Goal: Task Accomplishment & Management: Manage account settings

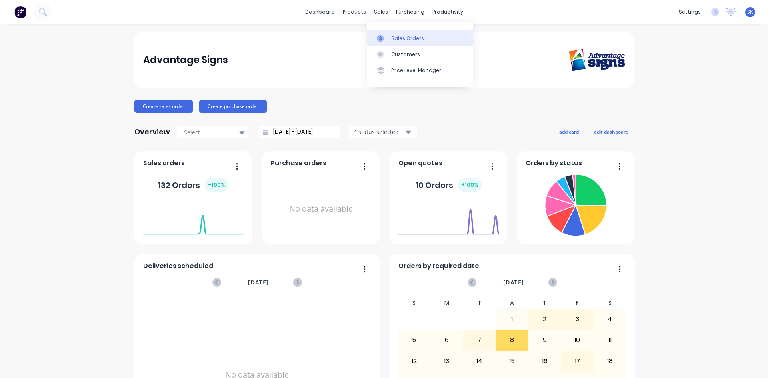
click at [396, 40] on div "Sales Orders" at bounding box center [407, 38] width 33 height 7
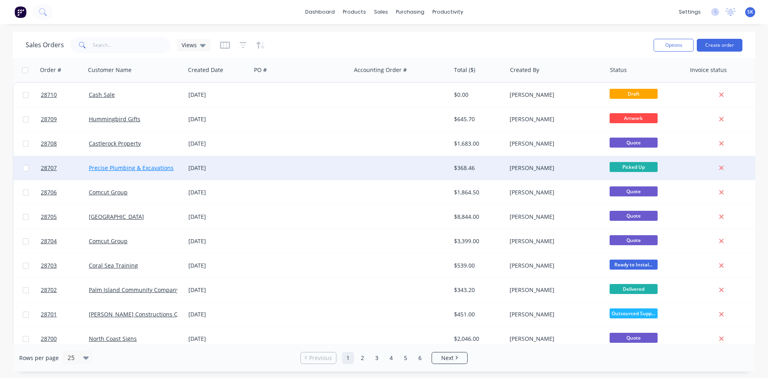
click at [140, 166] on link "Precise Plumbing & Excavations" at bounding box center [131, 168] width 85 height 8
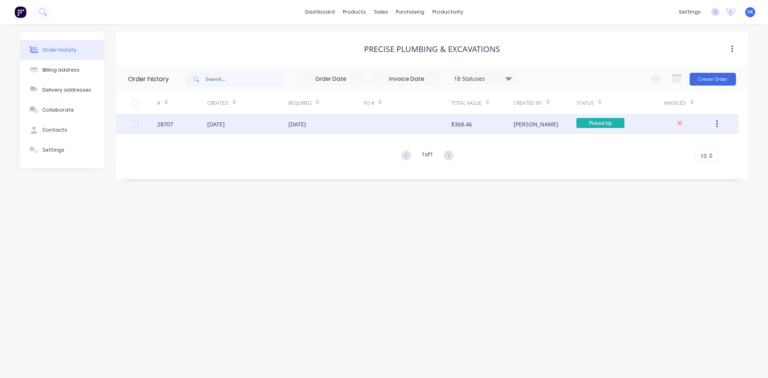
click at [225, 124] on div "[DATE]" at bounding box center [216, 124] width 18 height 8
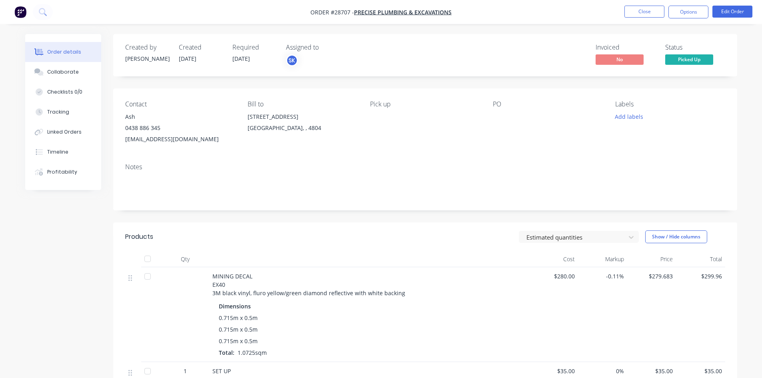
scroll to position [120, 0]
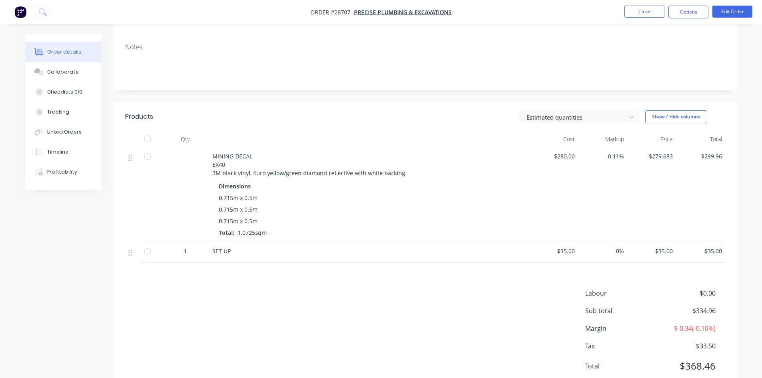
click at [150, 138] on div at bounding box center [148, 139] width 16 height 16
click at [196, 133] on div "Qty" at bounding box center [185, 139] width 48 height 16
click at [191, 142] on div "Qty" at bounding box center [185, 139] width 48 height 16
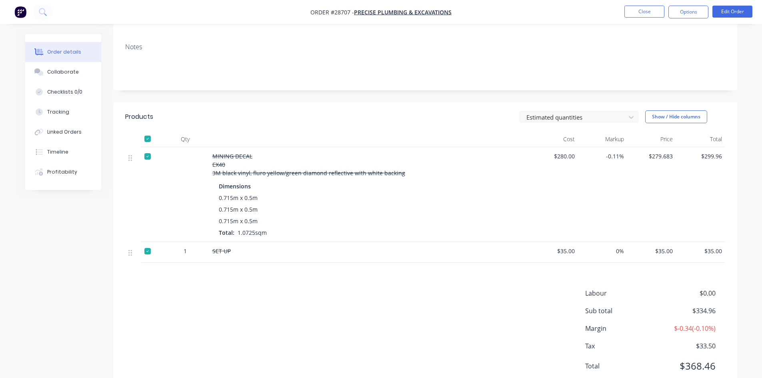
click at [184, 141] on div "Qty" at bounding box center [185, 139] width 48 height 16
click at [147, 137] on div at bounding box center [148, 139] width 16 height 16
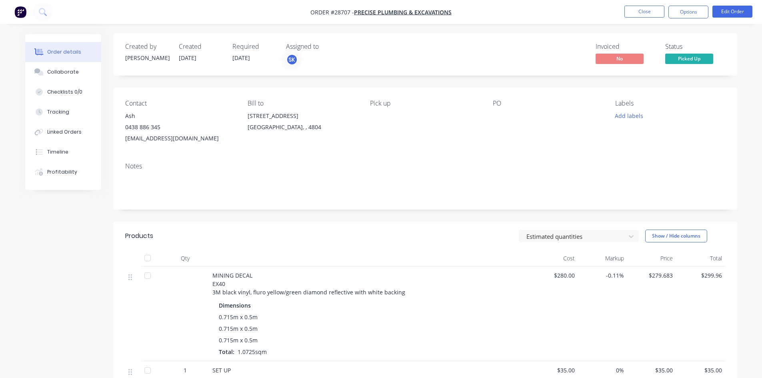
scroll to position [0, 0]
click at [681, 7] on button "Options" at bounding box center [688, 12] width 40 height 13
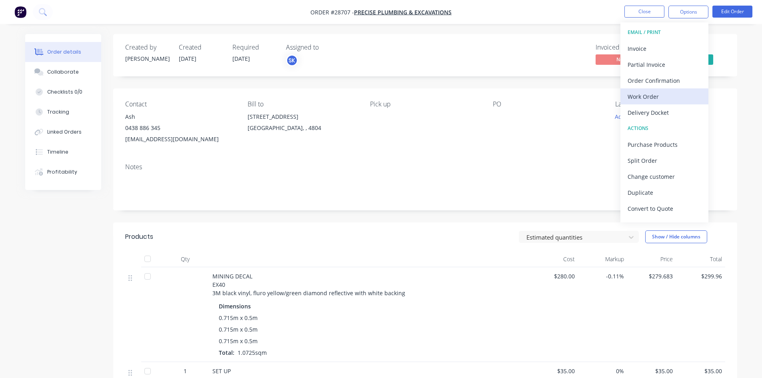
click at [647, 94] on div "Work Order" at bounding box center [665, 97] width 74 height 12
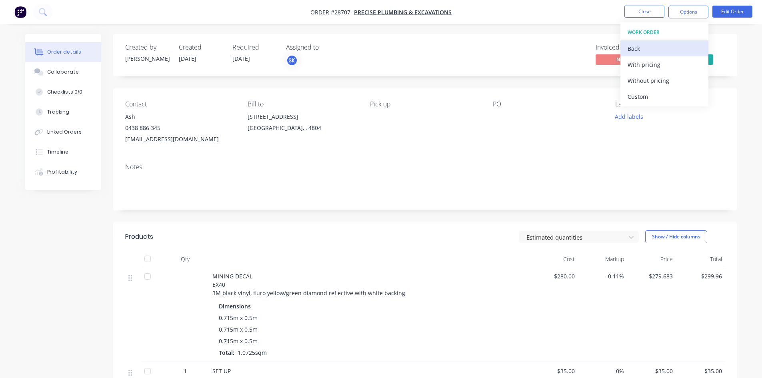
click at [636, 46] on div "Back" at bounding box center [665, 49] width 74 height 12
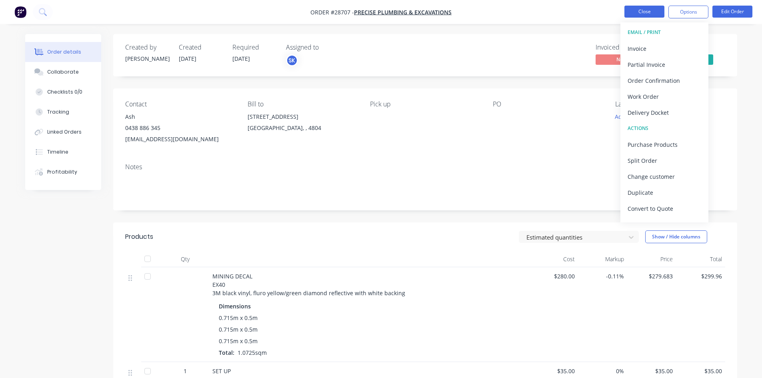
click at [645, 9] on button "Close" at bounding box center [644, 12] width 40 height 12
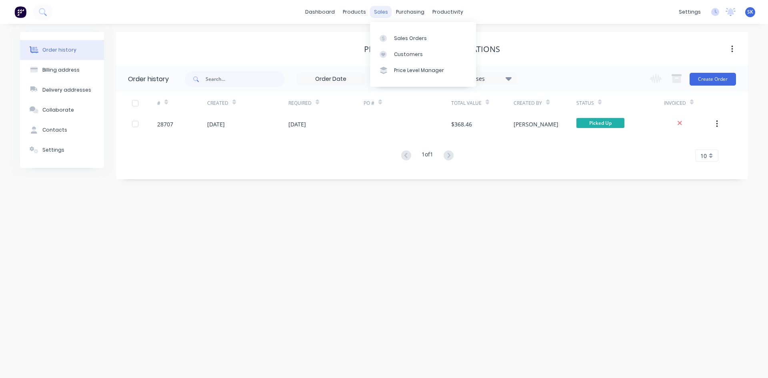
click at [383, 13] on div "sales" at bounding box center [381, 12] width 22 height 12
click at [410, 37] on div "Sales Orders" at bounding box center [410, 38] width 33 height 7
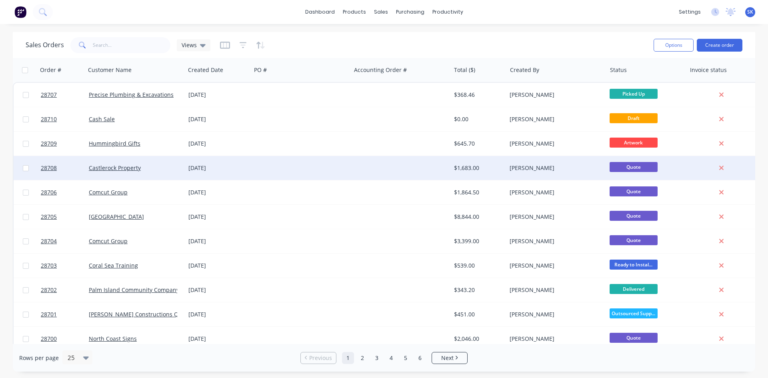
click at [540, 168] on div "[PERSON_NAME]" at bounding box center [554, 168] width 89 height 8
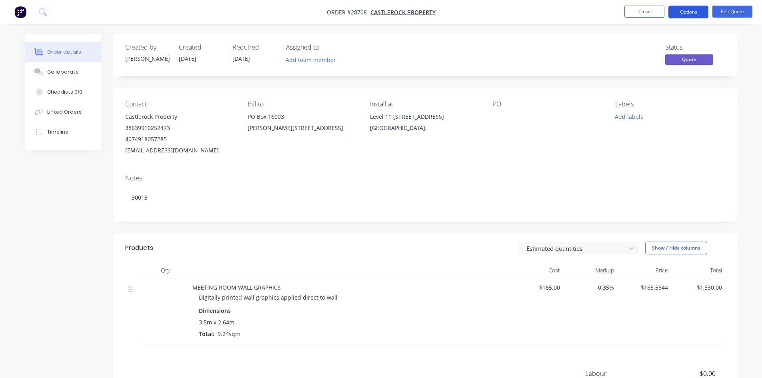
click at [688, 10] on button "Options" at bounding box center [688, 12] width 40 height 13
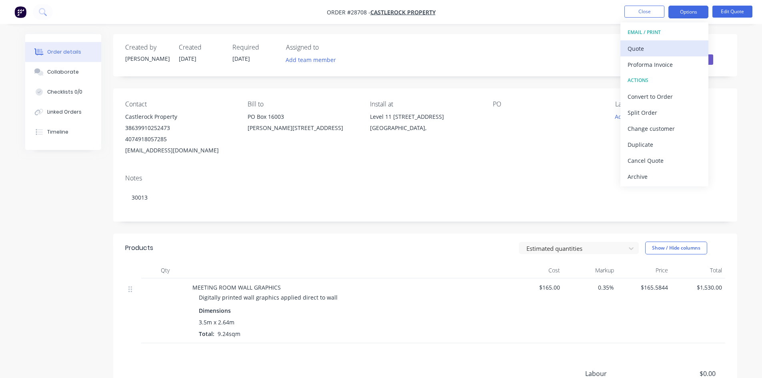
click at [657, 47] on div "Quote" at bounding box center [665, 49] width 74 height 12
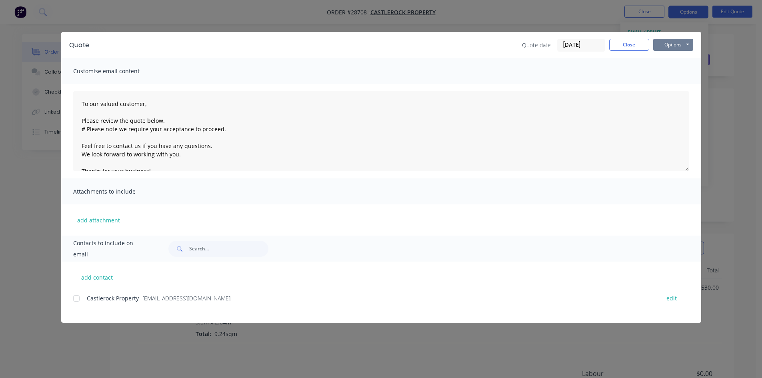
click at [681, 44] on button "Options" at bounding box center [673, 45] width 40 height 12
click at [681, 62] on button "Preview" at bounding box center [678, 58] width 51 height 13
click at [670, 45] on button "Options" at bounding box center [673, 45] width 40 height 12
type textarea "To our valued customer, Please review the quote below. # Please note we require…"
click at [624, 48] on button "Close" at bounding box center [629, 45] width 40 height 12
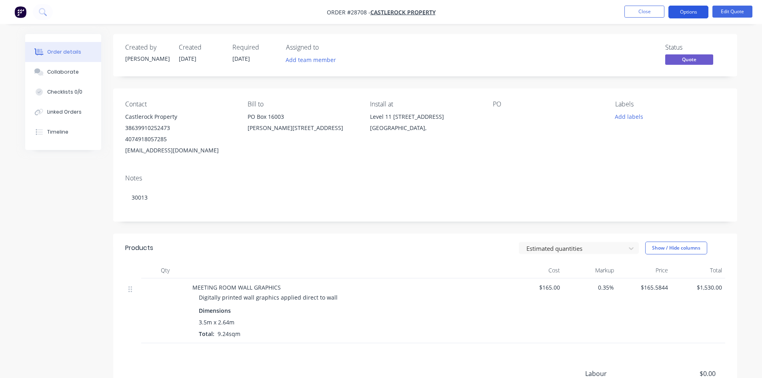
click at [679, 9] on button "Options" at bounding box center [688, 12] width 40 height 13
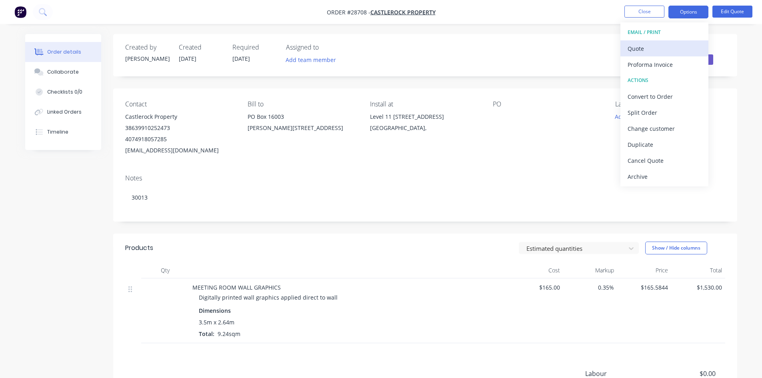
click at [648, 44] on div "Quote" at bounding box center [665, 49] width 74 height 12
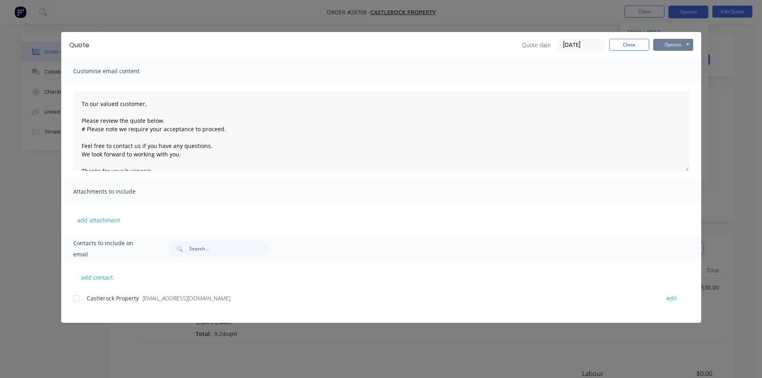
click at [679, 41] on button "Options" at bounding box center [673, 45] width 40 height 12
type textarea "To our valued customer, Please review the quote below. # Please note we require…"
click at [625, 43] on button "Close" at bounding box center [629, 45] width 40 height 12
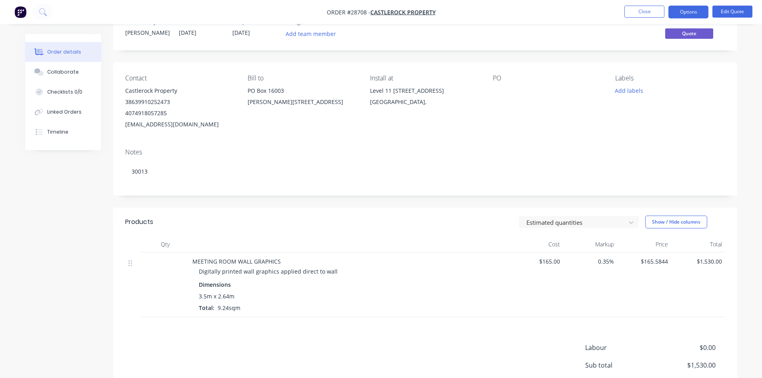
scroll to position [40, 0]
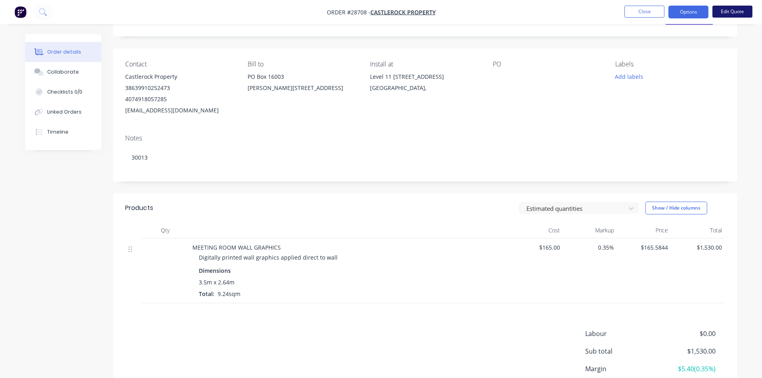
click at [735, 7] on button "Edit Quote" at bounding box center [732, 12] width 40 height 12
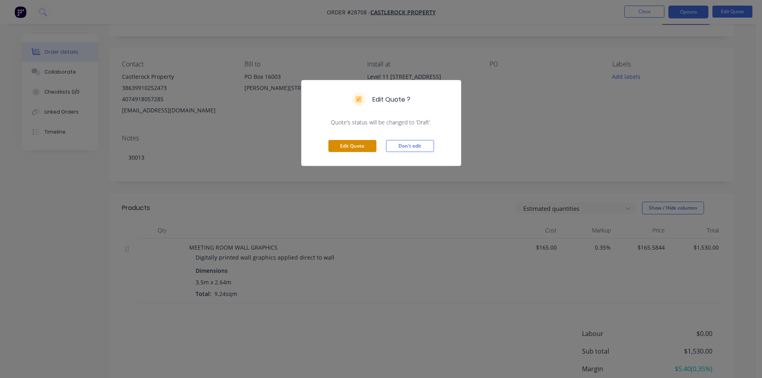
click at [362, 147] on button "Edit Quote" at bounding box center [352, 146] width 48 height 12
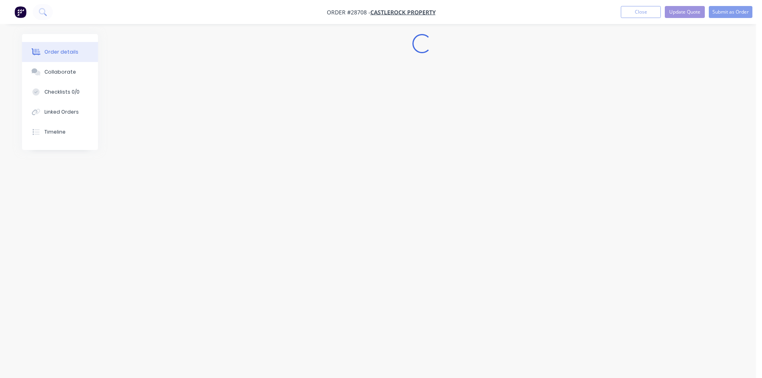
scroll to position [0, 0]
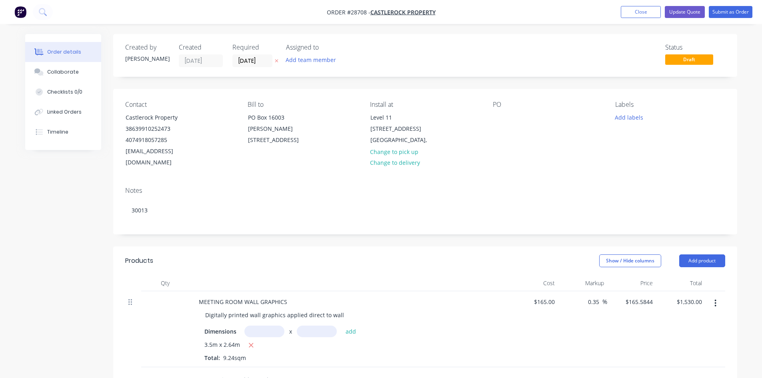
click at [128, 299] on icon at bounding box center [130, 302] width 4 height 6
click at [132, 298] on icon at bounding box center [130, 301] width 4 height 7
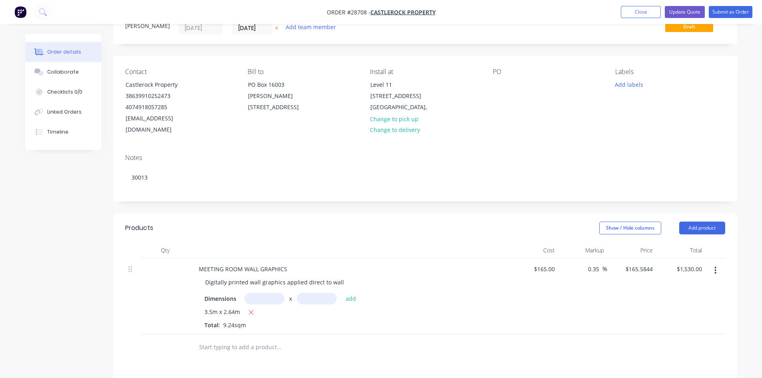
scroll to position [80, 0]
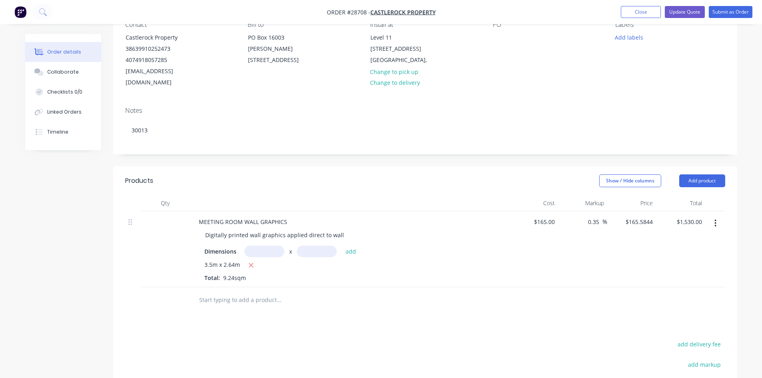
click at [168, 195] on div "Qty" at bounding box center [165, 203] width 48 height 16
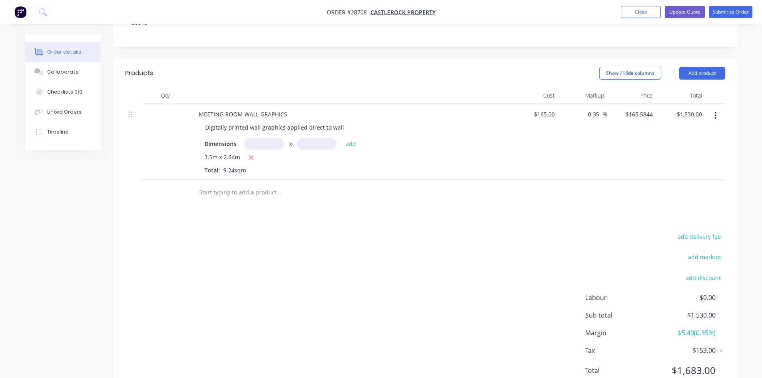
scroll to position [168, 0]
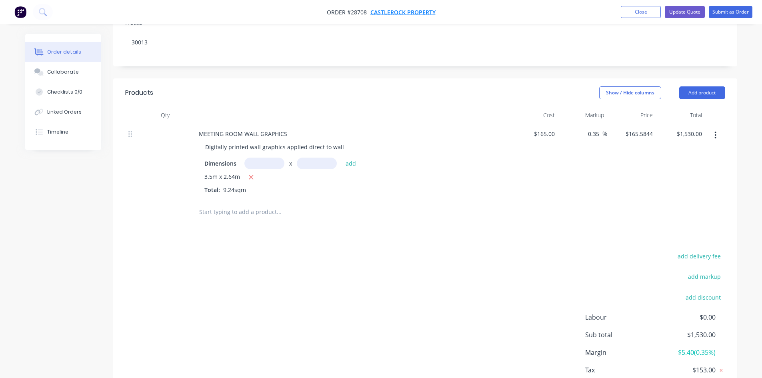
click at [397, 12] on span "Castlerock Property" at bounding box center [402, 12] width 65 height 8
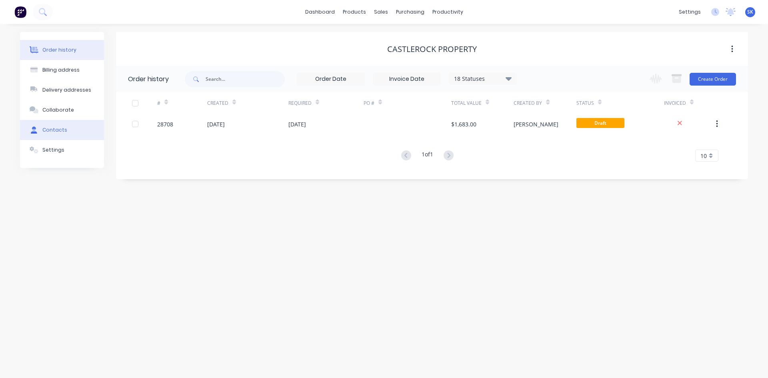
click at [46, 129] on div "Contacts" at bounding box center [54, 129] width 25 height 7
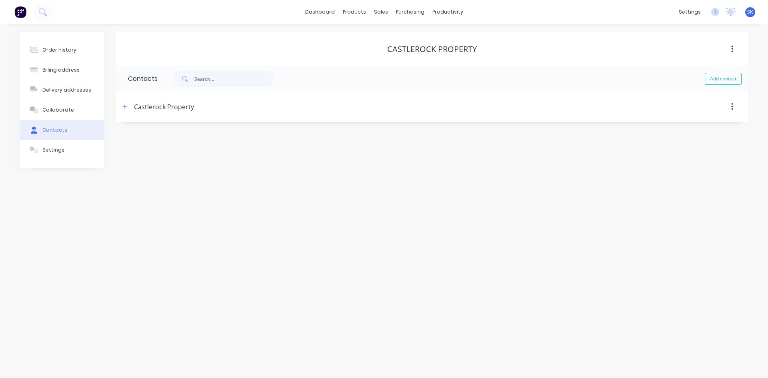
click at [143, 107] on div "Castlerock Property" at bounding box center [164, 107] width 60 height 10
click at [123, 105] on icon "button" at bounding box center [124, 107] width 5 height 6
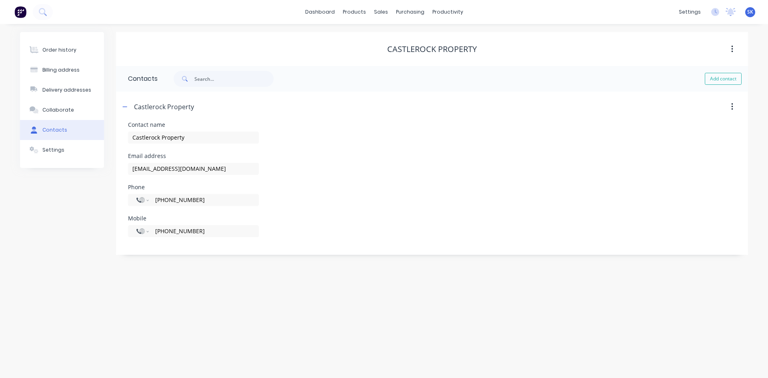
drag, startPoint x: 225, startPoint y: 197, endPoint x: 5, endPoint y: 189, distance: 219.7
click at [5, 189] on div "Order history Billing address Delivery addresses Collaborate Contacts Settings …" at bounding box center [384, 201] width 768 height 354
select select "AU"
drag, startPoint x: 222, startPoint y: 230, endPoint x: 0, endPoint y: 250, distance: 222.9
click at [0, 250] on div "Order history Billing address Delivery addresses Collaborate Contacts Settings …" at bounding box center [384, 201] width 768 height 354
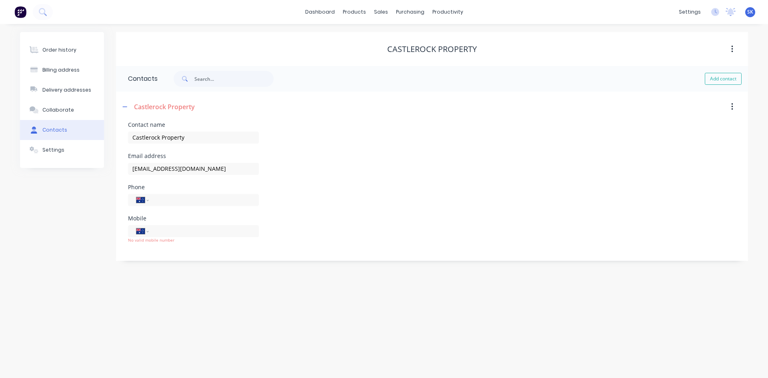
click at [318, 308] on div "Order history Billing address Delivery addresses Collaborate Contacts Settings …" at bounding box center [384, 201] width 768 height 354
click at [162, 200] on input "tel" at bounding box center [202, 199] width 96 height 9
paste input "[PHONE_NUMBER]"
type input "[PHONE_NUMBER]"
click at [57, 125] on button "Contacts" at bounding box center [62, 130] width 84 height 20
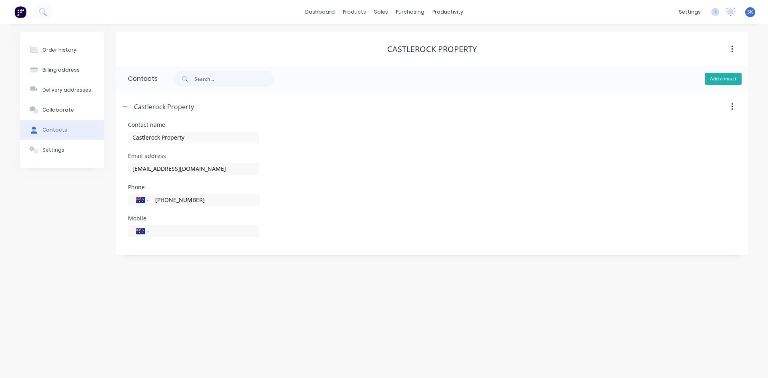
click at [725, 81] on button "Add contact" at bounding box center [723, 79] width 37 height 12
select select "AU"
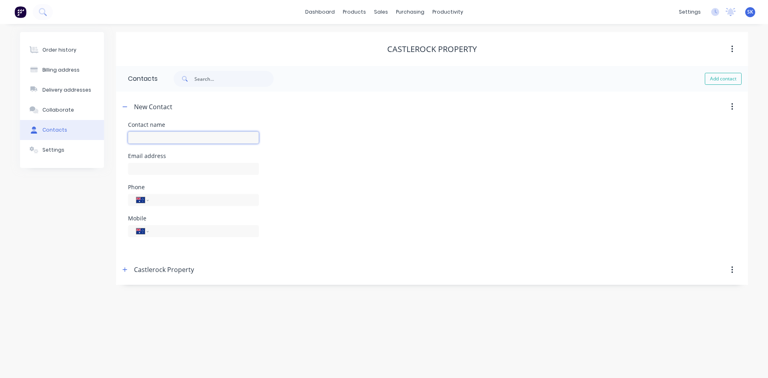
click at [145, 134] on input "text" at bounding box center [193, 138] width 131 height 12
type input "[PERSON_NAME]"
select select "AU"
click at [140, 172] on input "text" at bounding box center [193, 169] width 131 height 12
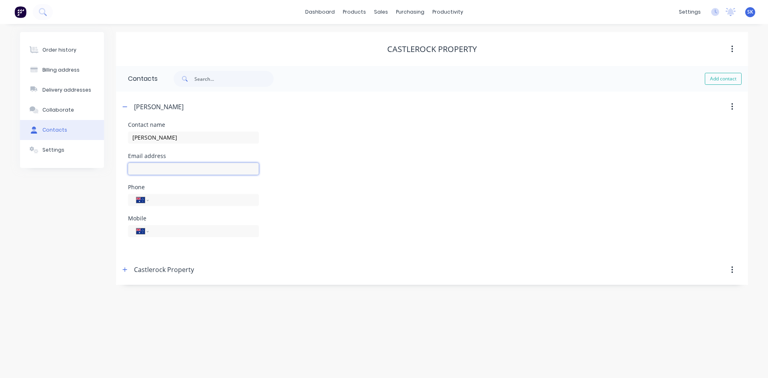
paste input "[PERSON_NAME][EMAIL_ADDRESS][DOMAIN_NAME]"
type input "[PERSON_NAME][EMAIL_ADDRESS][DOMAIN_NAME]"
click at [158, 198] on input "tel" at bounding box center [202, 199] width 96 height 9
paste input "[PHONE_NUMBER]"
type input "[PHONE_NUMBER]"
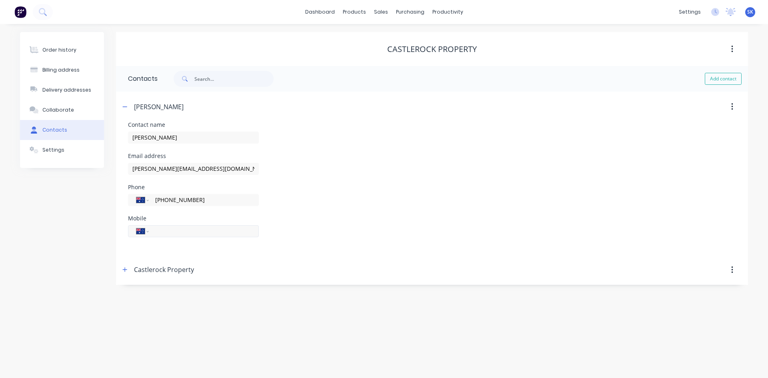
click at [204, 236] on input "tel" at bounding box center [202, 230] width 96 height 9
click at [53, 66] on div "Billing address" at bounding box center [60, 69] width 37 height 7
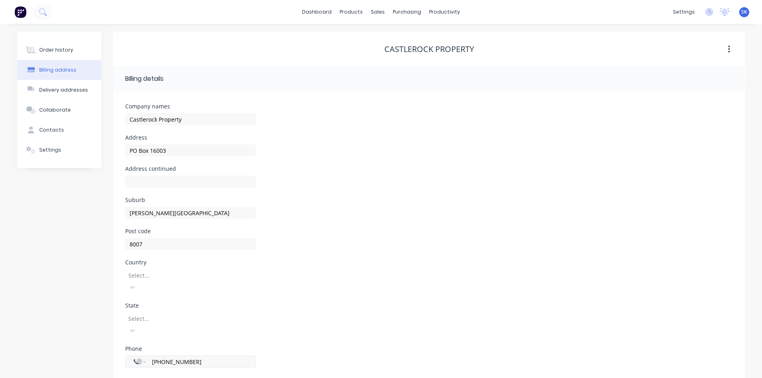
scroll to position [22, 0]
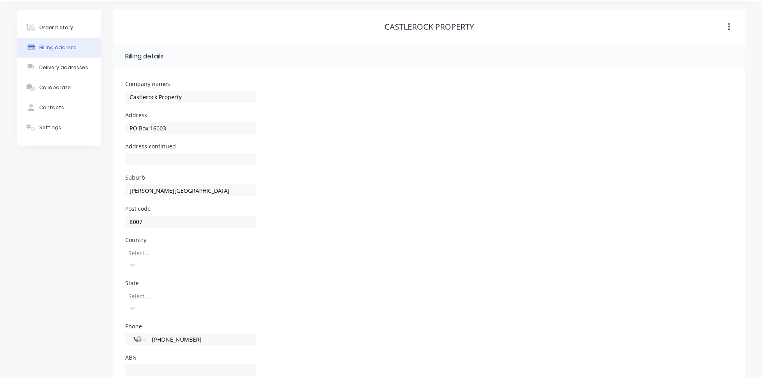
drag, startPoint x: 226, startPoint y: 312, endPoint x: 0, endPoint y: 315, distance: 225.6
click at [0, 315] on div "Order history Billing address Delivery addresses Collaborate Contacts Settings …" at bounding box center [381, 202] width 762 height 400
drag, startPoint x: 229, startPoint y: 315, endPoint x: 90, endPoint y: 312, distance: 139.2
click at [90, 312] on div "Order history Billing address Delivery addresses Collaborate Contacts Settings …" at bounding box center [381, 202] width 728 height 384
paste input "0386399100"
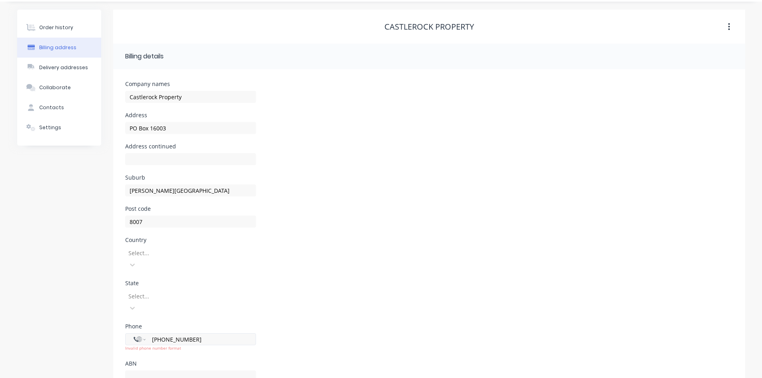
click at [158, 335] on input "[PHONE_NUMBER]" at bounding box center [199, 339] width 96 height 9
drag, startPoint x: 190, startPoint y: 320, endPoint x: 150, endPoint y: 313, distance: 39.8
click at [150, 333] on div "International [GEOGRAPHIC_DATA] [GEOGRAPHIC_DATA] [GEOGRAPHIC_DATA] [GEOGRAPHIC…" at bounding box center [190, 339] width 131 height 12
paste input "0386"
type input "0386399100"
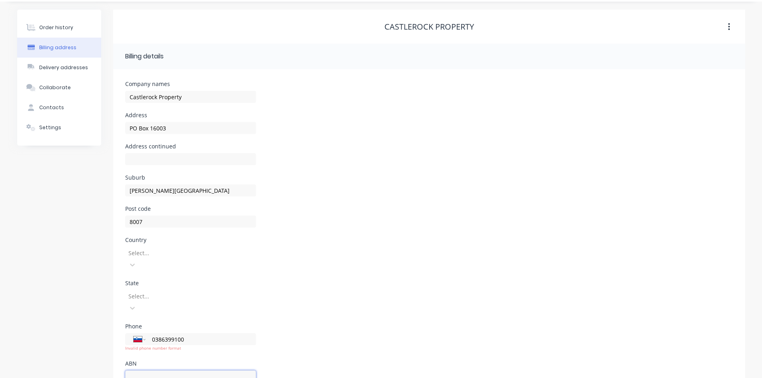
click at [186, 370] on input "text" at bounding box center [190, 376] width 131 height 12
click at [320, 324] on div "Phone International [GEOGRAPHIC_DATA] [GEOGRAPHIC_DATA] [GEOGRAPHIC_DATA] [GEOG…" at bounding box center [429, 342] width 608 height 37
click at [133, 333] on div "International [GEOGRAPHIC_DATA] [GEOGRAPHIC_DATA] [GEOGRAPHIC_DATA] [GEOGRAPHIC…" at bounding box center [190, 339] width 131 height 12
click at [144, 334] on select "International [GEOGRAPHIC_DATA] [GEOGRAPHIC_DATA] [GEOGRAPHIC_DATA] [GEOGRAPHIC…" at bounding box center [140, 339] width 12 height 11
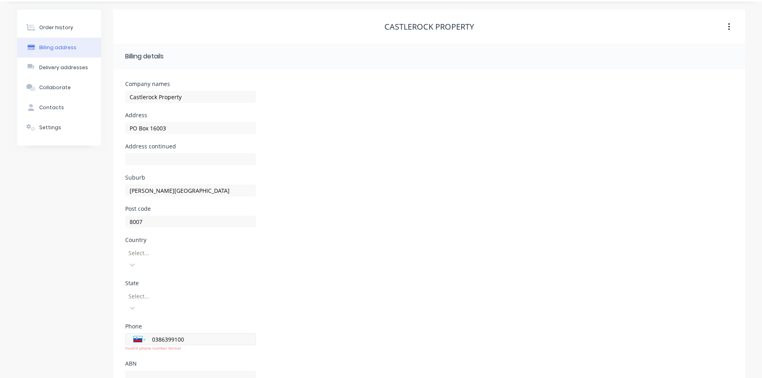
select select "AU"
click at [134, 334] on select "International [GEOGRAPHIC_DATA] [GEOGRAPHIC_DATA] [GEOGRAPHIC_DATA] [GEOGRAPHIC…" at bounding box center [140, 339] width 12 height 11
type input "[PHONE_NUMBER]"
click at [207, 364] on input "text" at bounding box center [190, 370] width 131 height 12
click at [359, 287] on div "State Select..." at bounding box center [429, 301] width 608 height 43
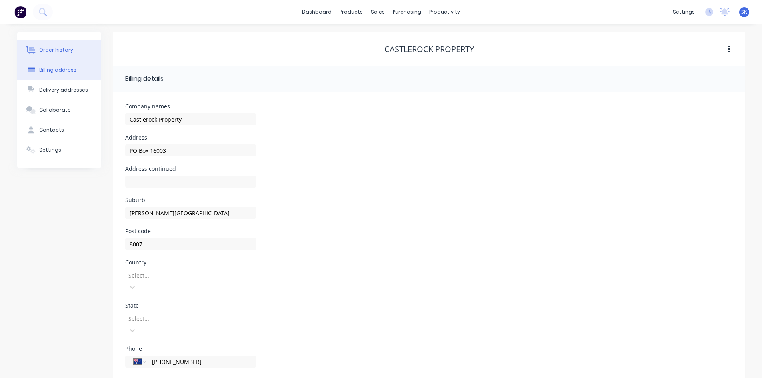
click at [66, 48] on div "Order history" at bounding box center [56, 49] width 34 height 7
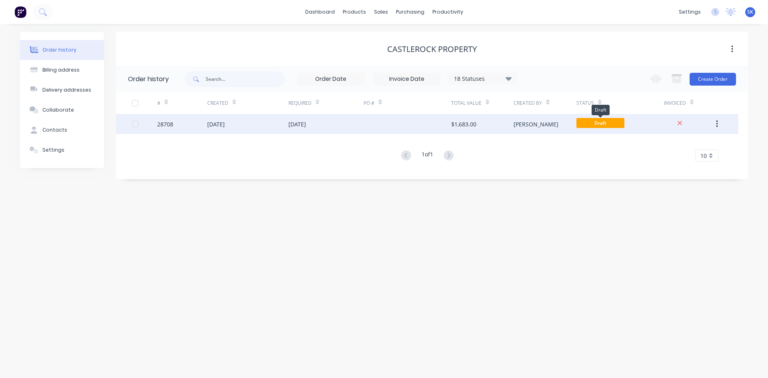
click at [594, 123] on span "Draft" at bounding box center [600, 123] width 48 height 10
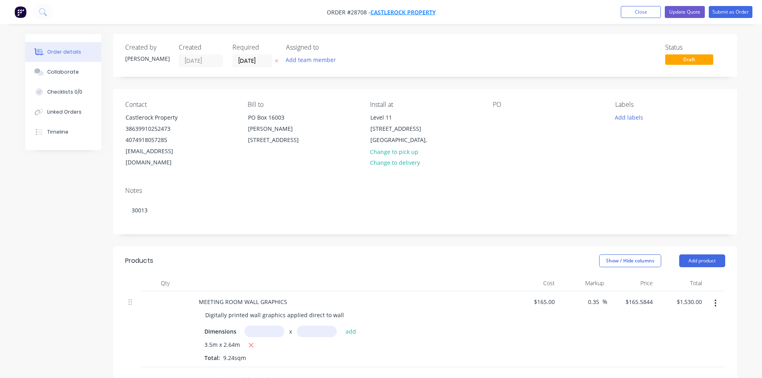
click at [415, 11] on span "Castlerock Property" at bounding box center [402, 12] width 65 height 8
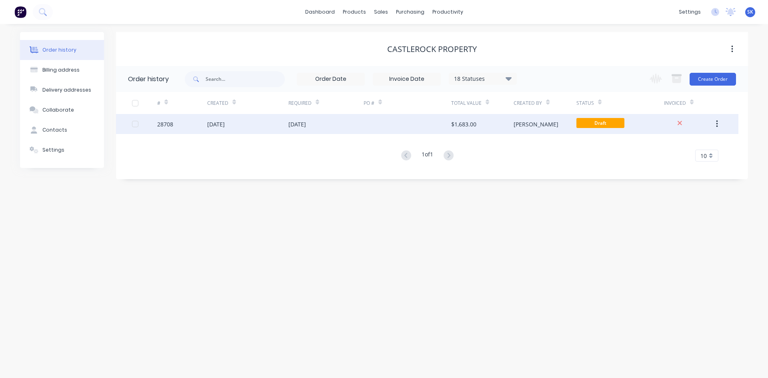
click at [165, 122] on div "28708" at bounding box center [165, 124] width 16 height 8
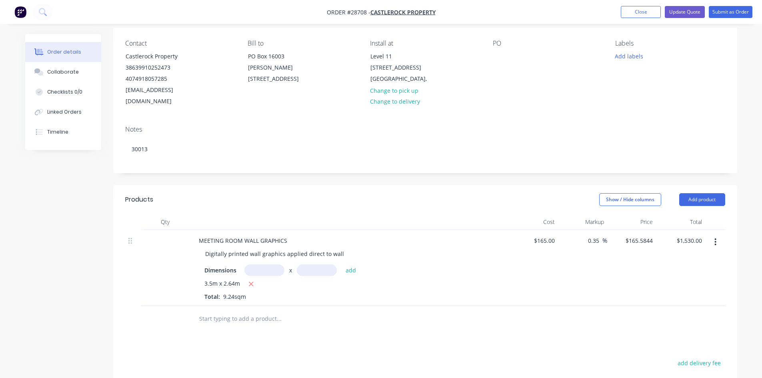
scroll to position [80, 0]
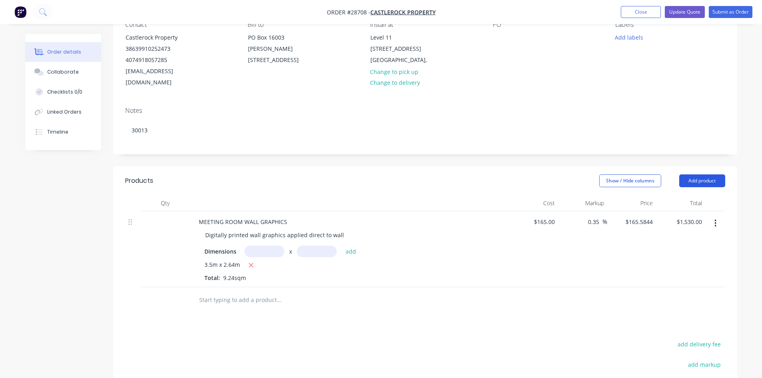
click at [708, 174] on button "Add product" at bounding box center [702, 180] width 46 height 13
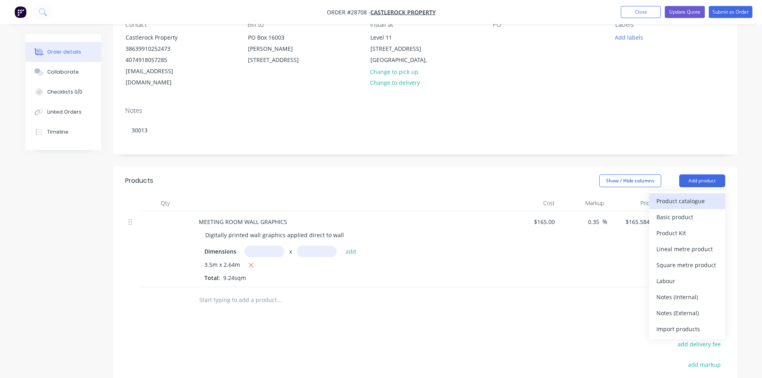
click at [697, 195] on div "Product catalogue" at bounding box center [687, 201] width 62 height 12
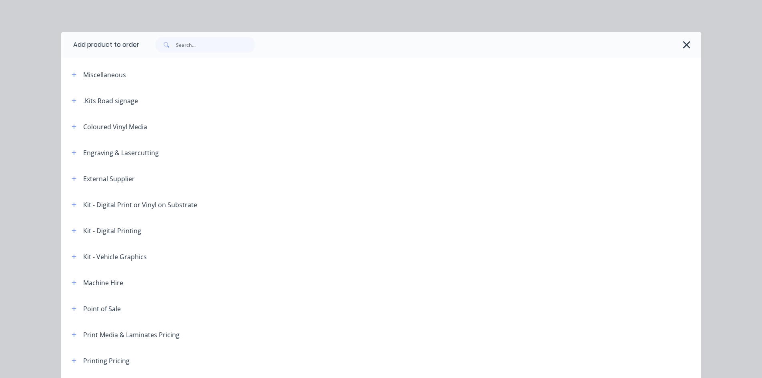
click at [109, 73] on div "Miscellaneous" at bounding box center [104, 75] width 43 height 10
click at [72, 75] on icon "button" at bounding box center [74, 74] width 4 height 4
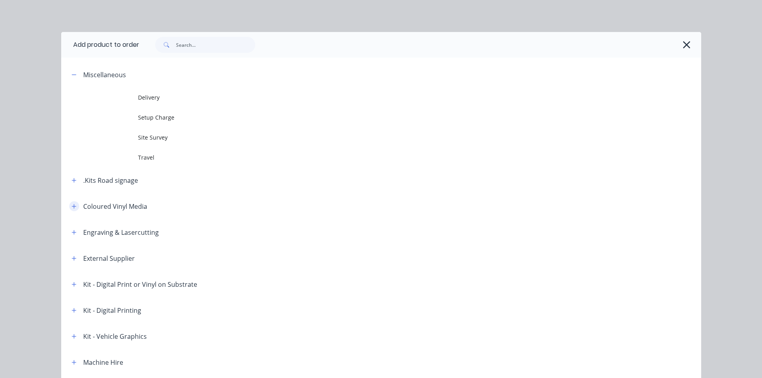
click at [73, 207] on icon "button" at bounding box center [74, 207] width 5 height 6
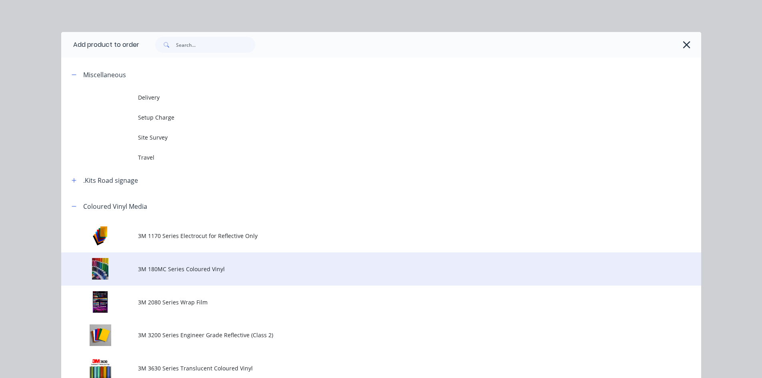
click at [174, 271] on span "3M 180MC Series Coloured Vinyl" at bounding box center [363, 269] width 450 height 8
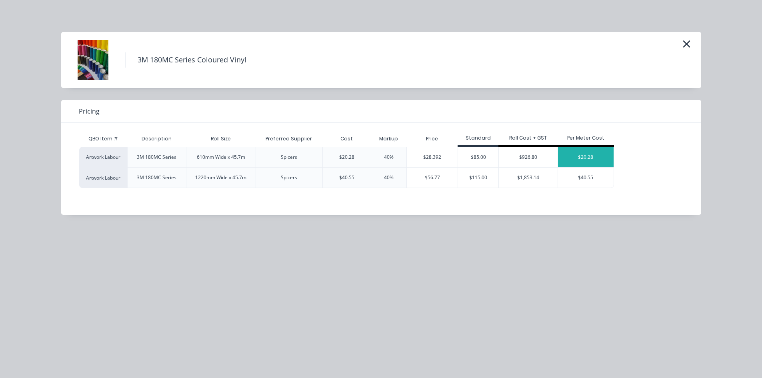
click at [598, 159] on div "$20.28" at bounding box center [586, 157] width 56 height 20
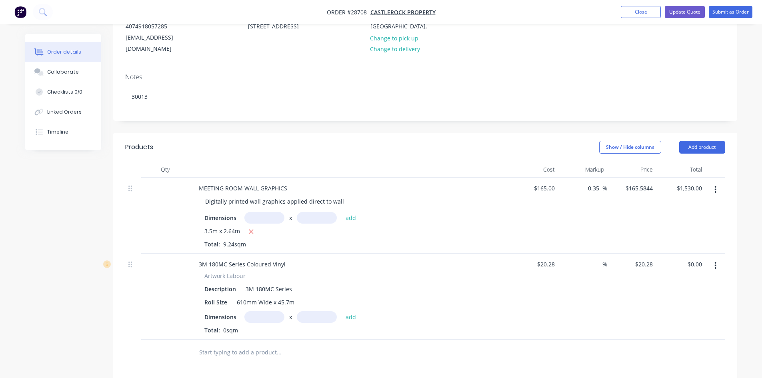
scroll to position [200, 0]
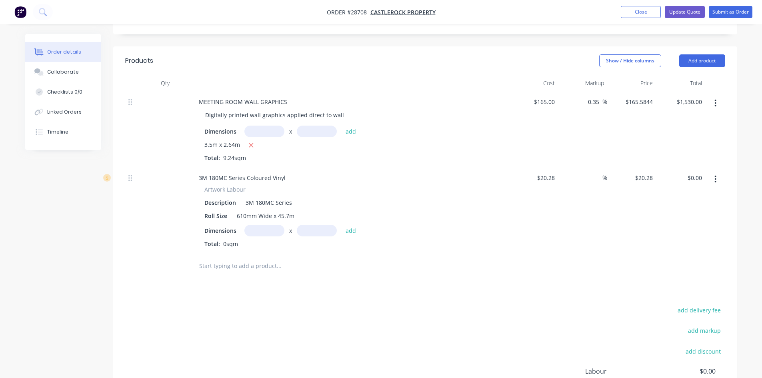
click at [711, 172] on button "button" at bounding box center [715, 179] width 19 height 14
click at [685, 240] on button "Delete" at bounding box center [687, 248] width 76 height 16
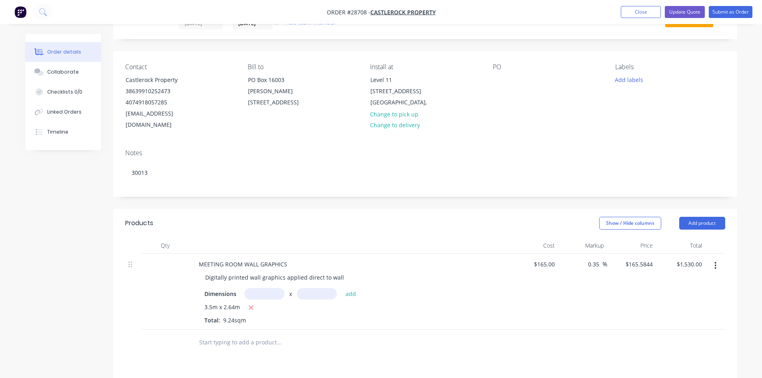
scroll to position [0, 0]
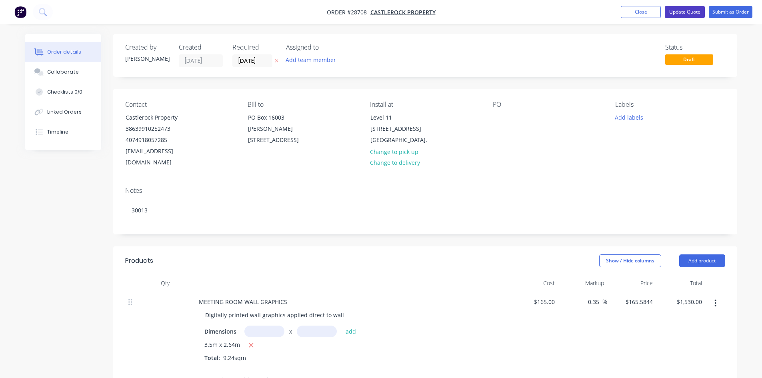
click at [679, 6] on button "Update Quote" at bounding box center [685, 12] width 40 height 12
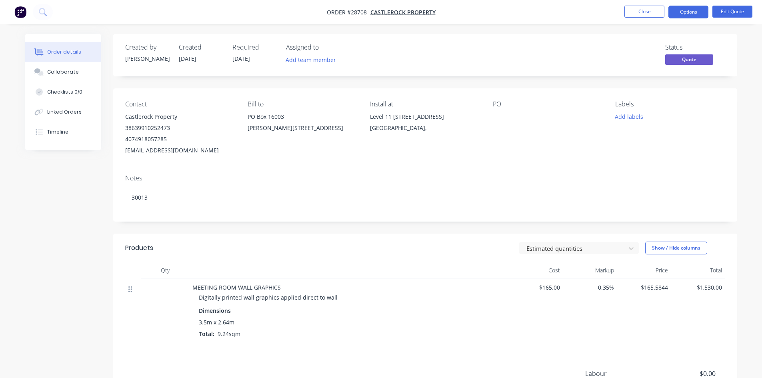
click at [131, 290] on icon at bounding box center [130, 289] width 4 height 7
click at [130, 290] on icon at bounding box center [130, 289] width 4 height 7
click at [142, 296] on div at bounding box center [165, 310] width 48 height 65
click at [47, 47] on button "Order details" at bounding box center [63, 52] width 76 height 20
click at [649, 12] on button "Close" at bounding box center [644, 12] width 40 height 12
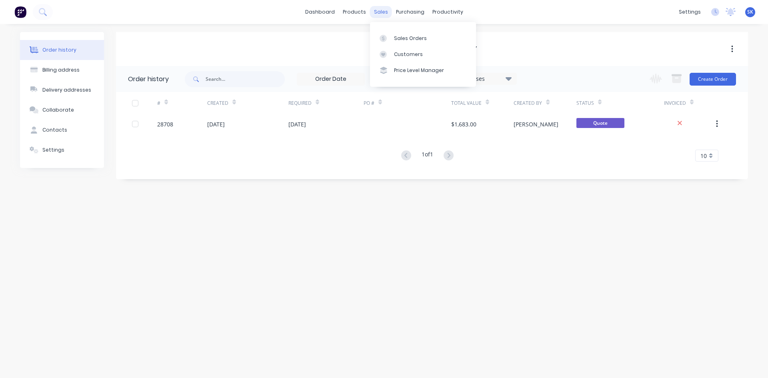
click at [378, 13] on div "sales" at bounding box center [381, 12] width 22 height 12
click at [404, 37] on div "Sales Orders" at bounding box center [410, 38] width 33 height 7
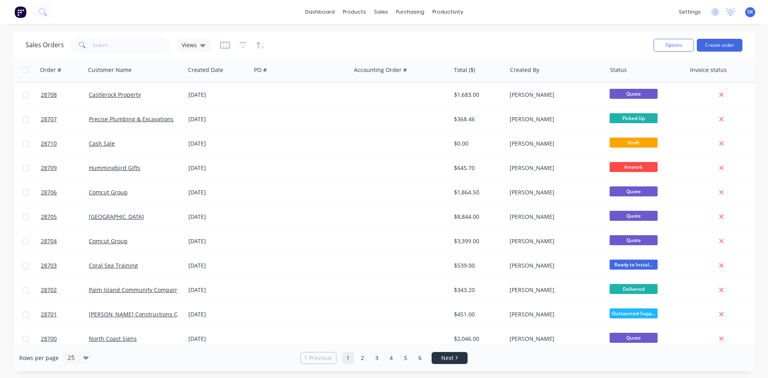
click at [449, 359] on span "Next" at bounding box center [447, 358] width 12 height 8
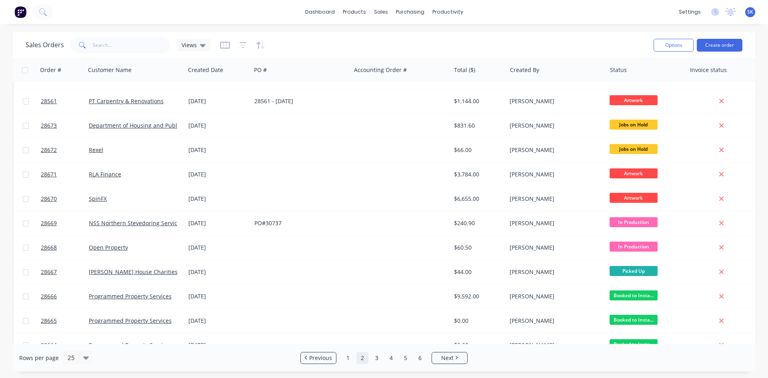
scroll to position [352, 0]
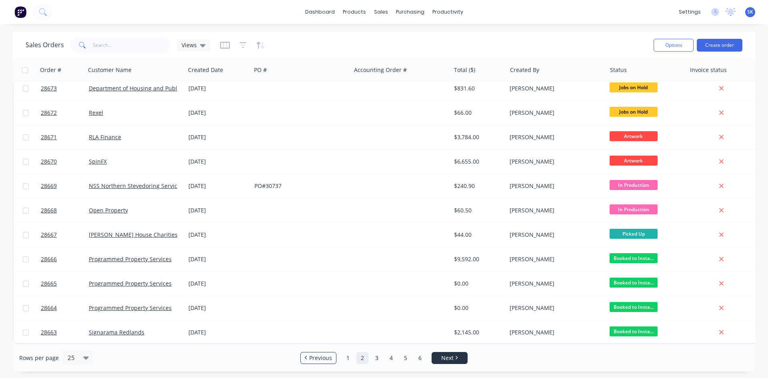
click at [451, 358] on span "Next" at bounding box center [447, 358] width 12 height 8
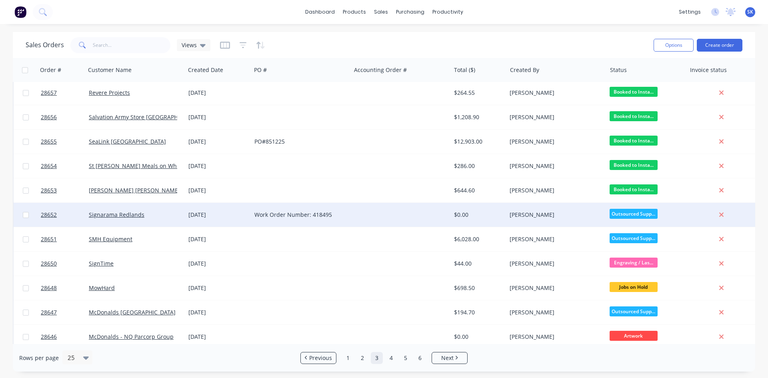
scroll to position [160, 0]
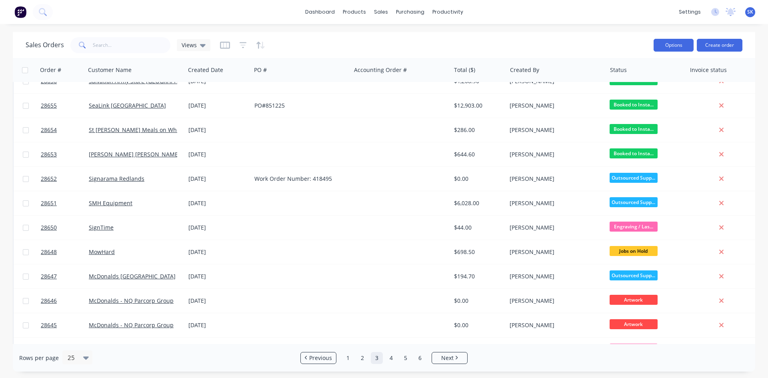
click at [666, 45] on button "Options" at bounding box center [673, 45] width 40 height 13
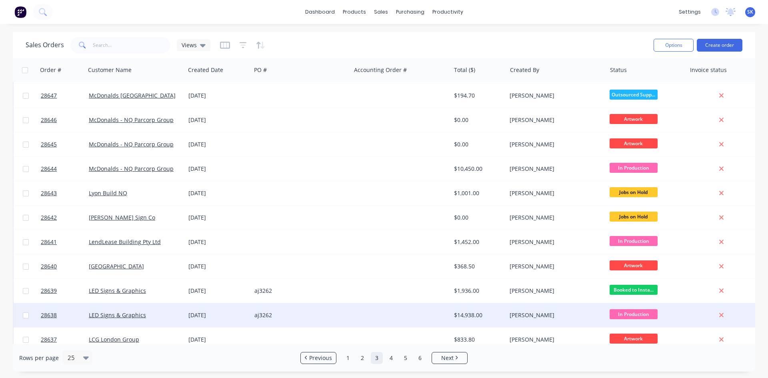
scroll to position [352, 0]
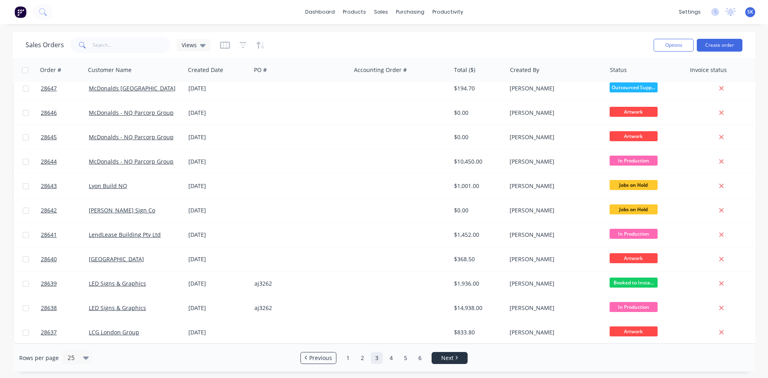
click at [433, 356] on link "Next" at bounding box center [449, 358] width 35 height 8
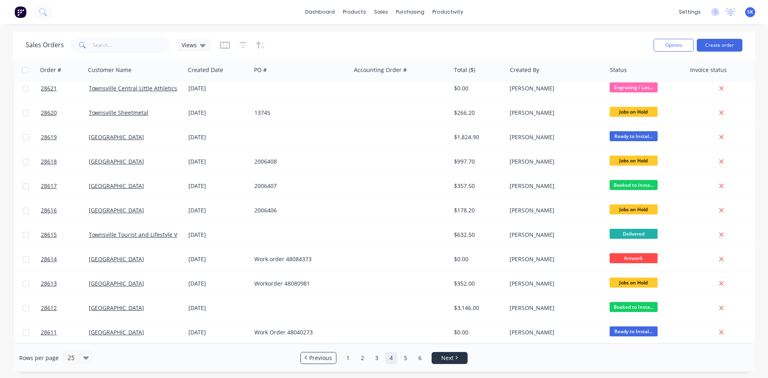
click at [453, 362] on li "Next" at bounding box center [450, 358] width 36 height 12
click at [446, 360] on span "Next" at bounding box center [447, 358] width 12 height 8
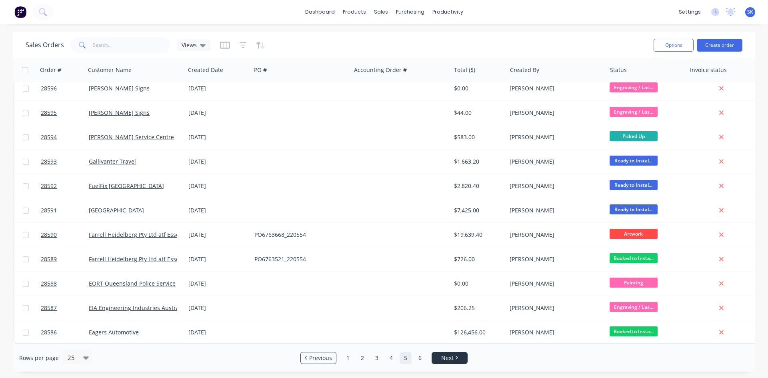
click at [448, 356] on span "Next" at bounding box center [447, 358] width 12 height 8
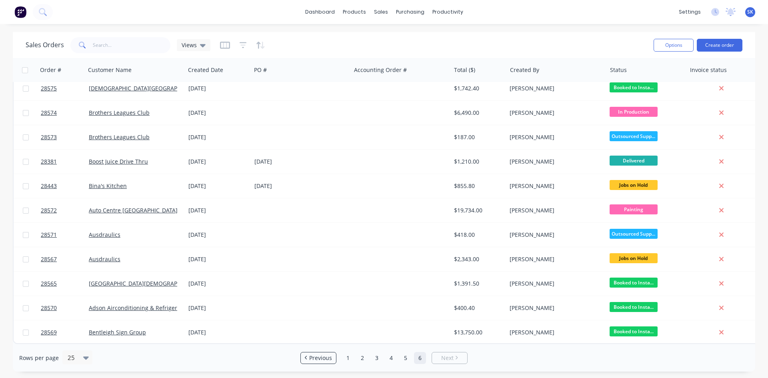
scroll to position [254, 0]
click at [679, 41] on button "Options" at bounding box center [673, 45] width 40 height 13
click at [198, 46] on div "Views" at bounding box center [194, 45] width 24 height 7
click at [223, 46] on icon "button" at bounding box center [225, 44] width 4 height 5
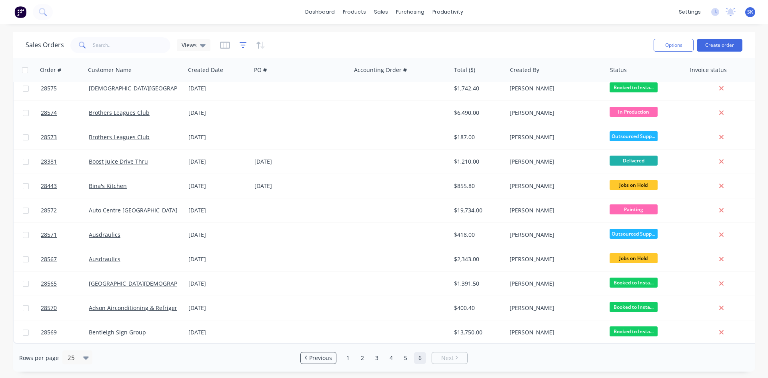
click at [243, 46] on icon "button" at bounding box center [243, 45] width 7 height 8
click at [256, 46] on icon "button" at bounding box center [260, 45] width 9 height 8
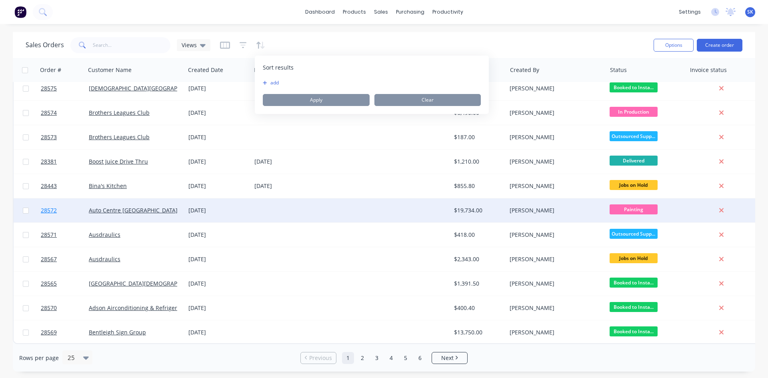
scroll to position [0, 0]
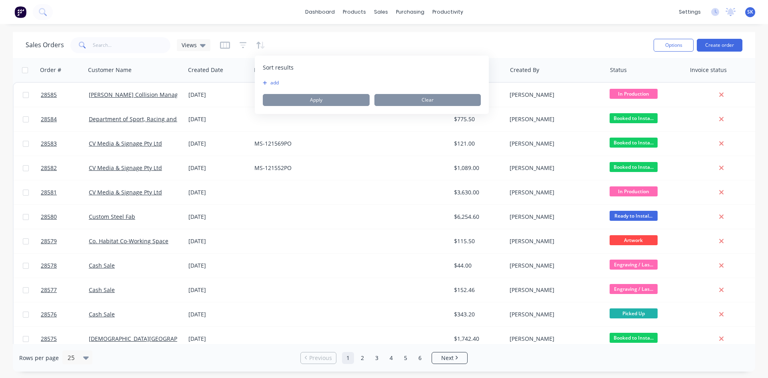
click at [350, 358] on link "1" at bounding box center [348, 358] width 12 height 12
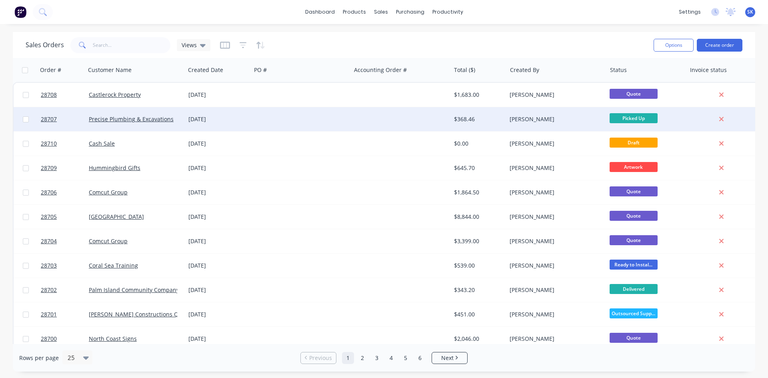
click at [630, 118] on span "Picked Up" at bounding box center [634, 118] width 48 height 10
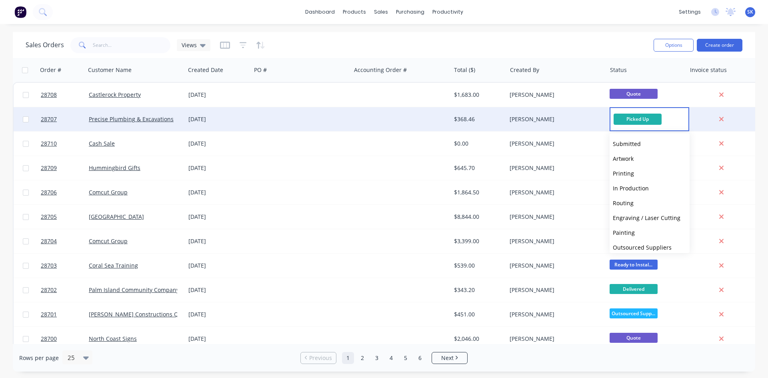
click at [422, 52] on div "Sales Orders Views" at bounding box center [337, 45] width 622 height 20
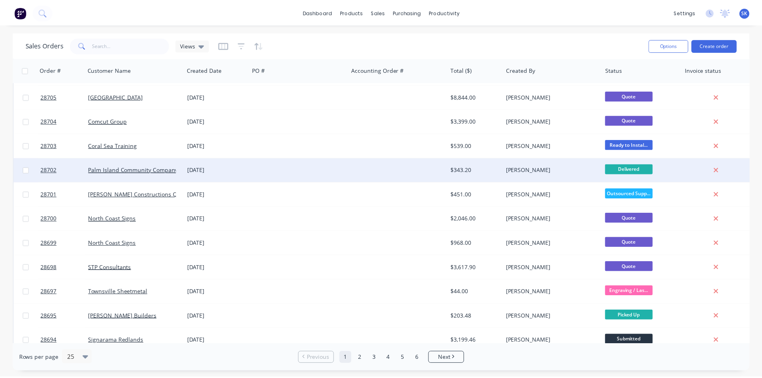
scroll to position [160, 0]
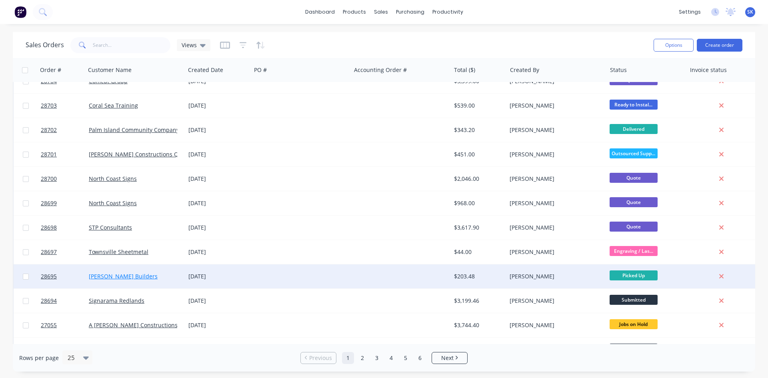
click at [114, 275] on link "[PERSON_NAME] Builders" at bounding box center [123, 276] width 69 height 8
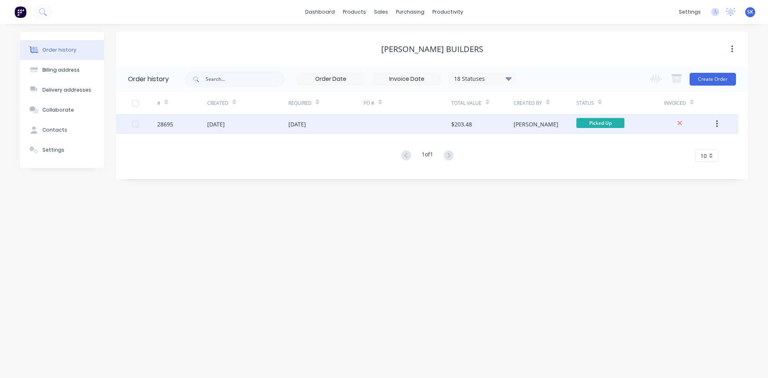
click at [215, 120] on div "[DATE]" at bounding box center [216, 124] width 18 height 8
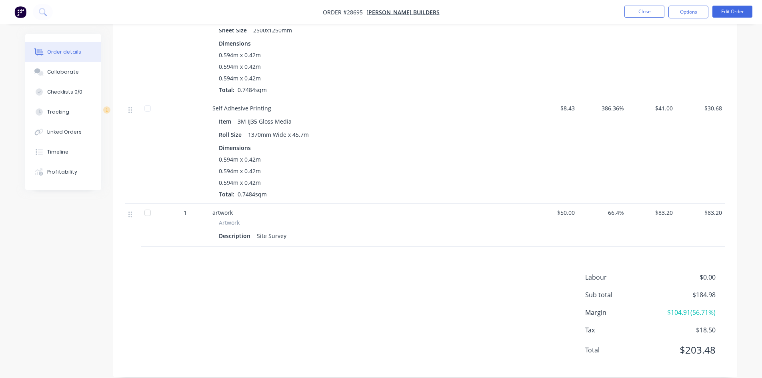
scroll to position [127, 0]
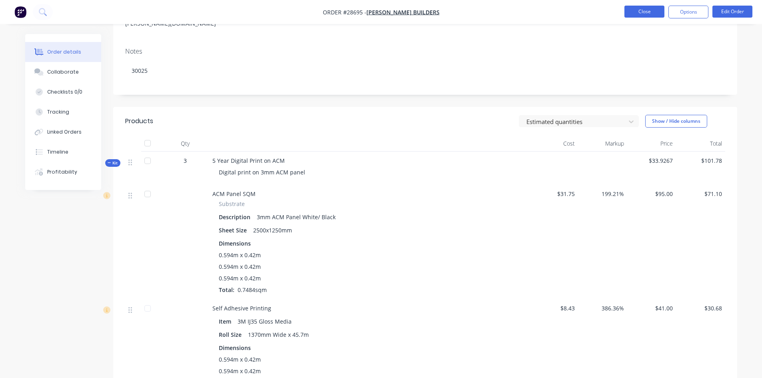
click at [646, 9] on button "Close" at bounding box center [644, 12] width 40 height 12
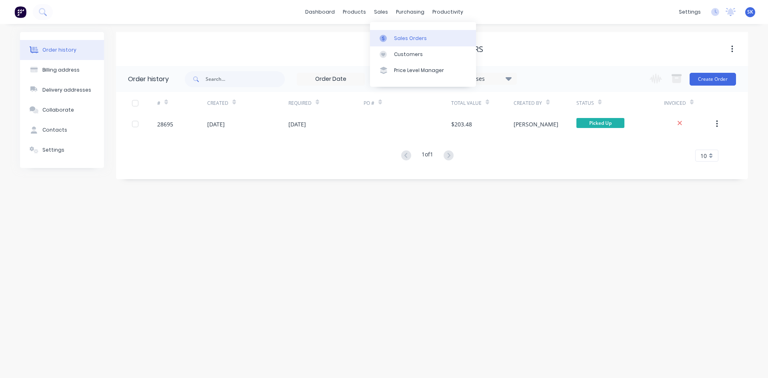
click at [403, 35] on div "Sales Orders" at bounding box center [410, 38] width 33 height 7
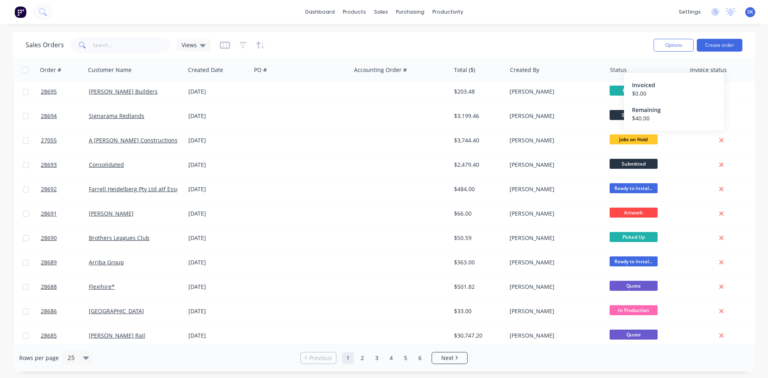
scroll to position [352, 0]
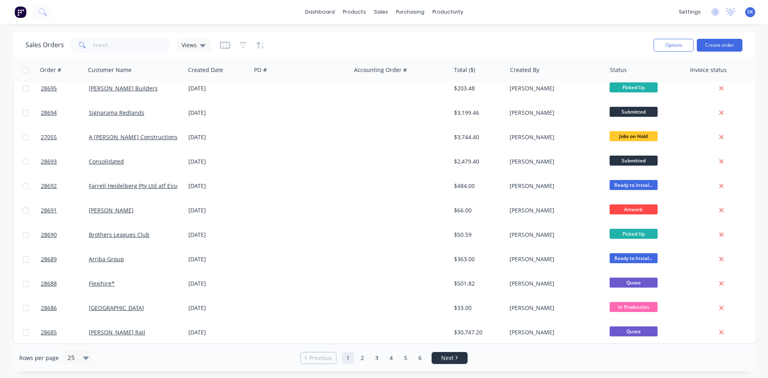
click at [446, 358] on span "Next" at bounding box center [447, 358] width 12 height 8
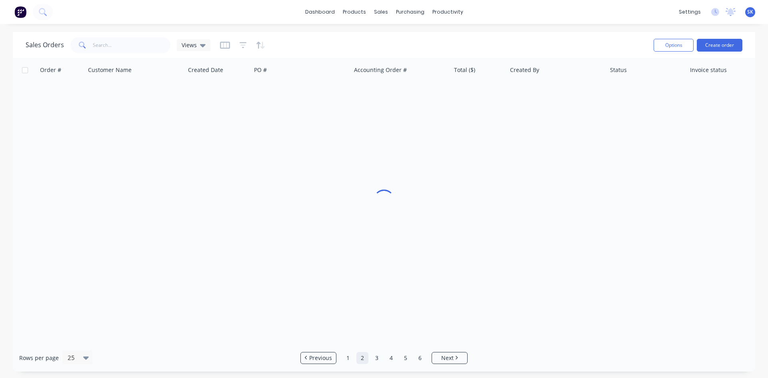
scroll to position [0, 0]
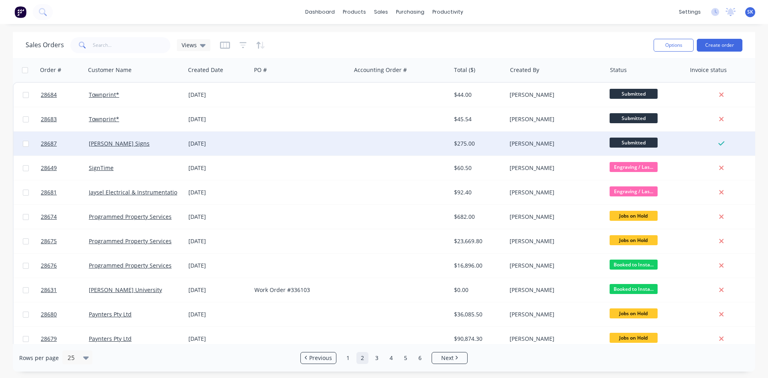
click at [632, 142] on span "Submitted" at bounding box center [634, 143] width 48 height 10
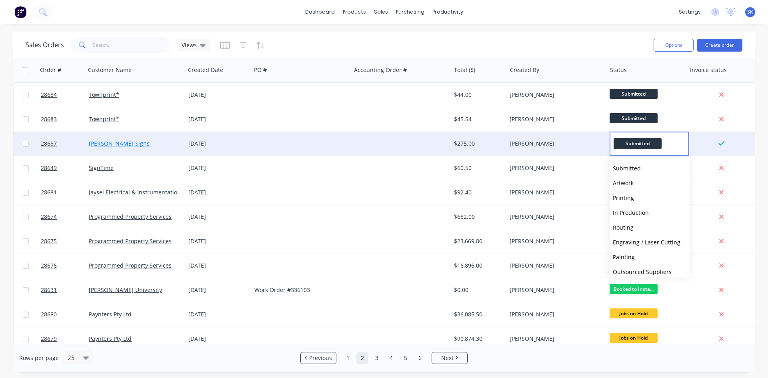
click at [98, 145] on link "[PERSON_NAME] Signs" at bounding box center [119, 144] width 61 height 8
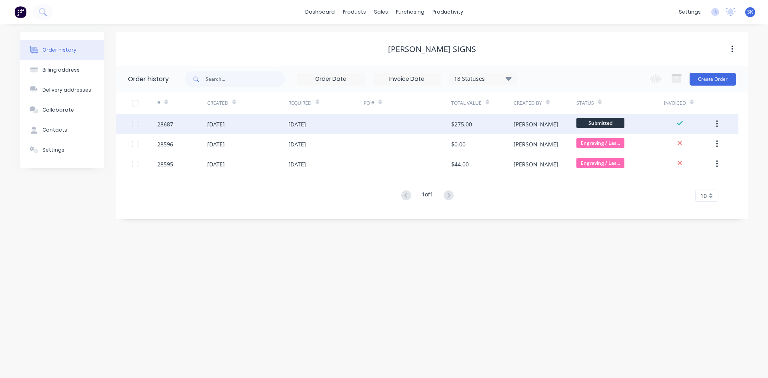
click at [716, 124] on icon "button" at bounding box center [717, 124] width 2 height 9
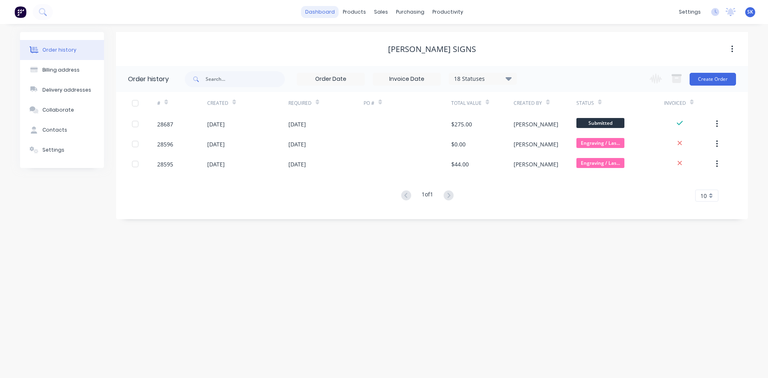
click at [322, 12] on link "dashboard" at bounding box center [320, 12] width 38 height 12
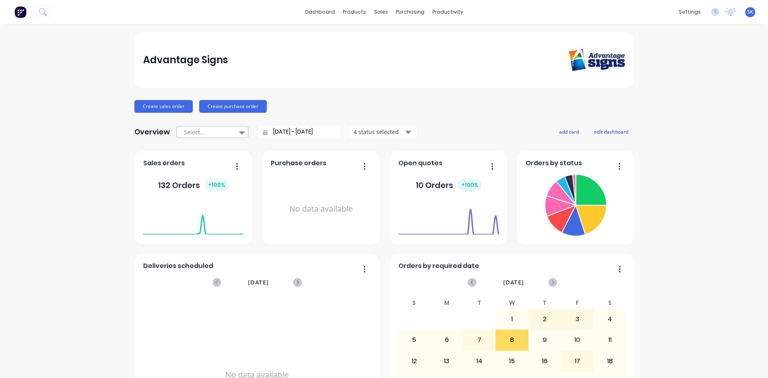
click at [239, 132] on icon at bounding box center [242, 132] width 6 height 3
click at [383, 15] on div "sales" at bounding box center [381, 12] width 22 height 12
click at [401, 42] on div "Sales Orders" at bounding box center [407, 38] width 33 height 7
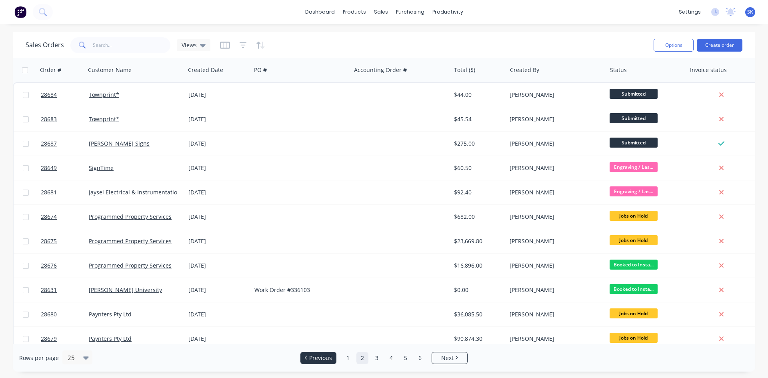
click at [331, 355] on span "Previous" at bounding box center [320, 358] width 23 height 8
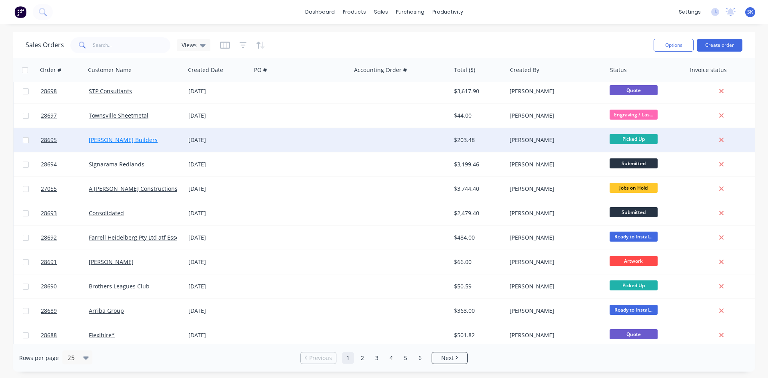
scroll to position [352, 0]
